Goal: Task Accomplishment & Management: Use online tool/utility

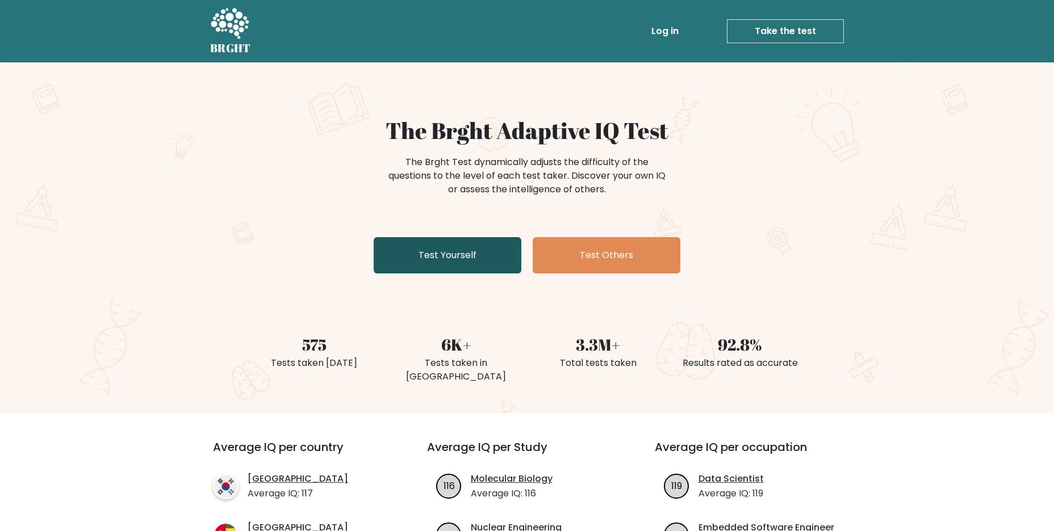
click at [435, 257] on link "Test Yourself" at bounding box center [448, 255] width 148 height 36
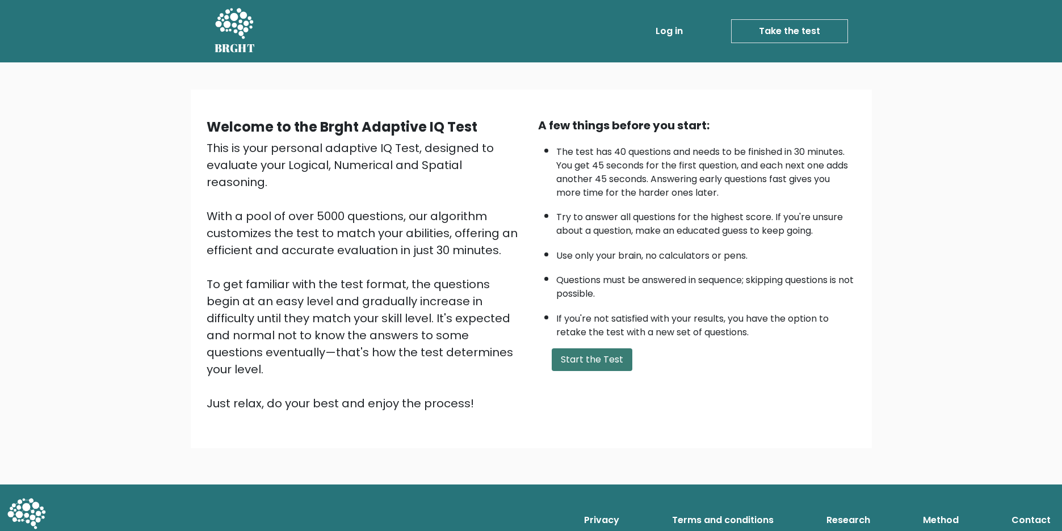
click at [602, 363] on button "Start the Test" at bounding box center [592, 360] width 81 height 23
